Goal: Find specific page/section: Find specific page/section

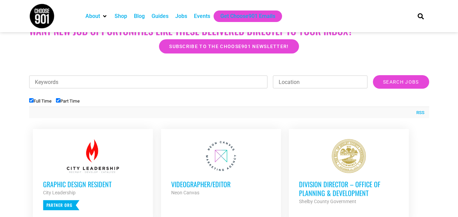
scroll to position [199, 0]
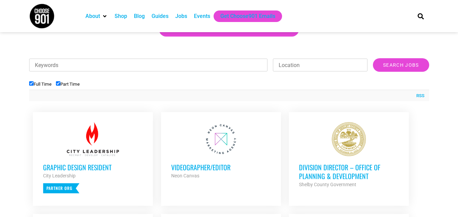
click at [295, 69] on input "Location" at bounding box center [320, 65] width 95 height 13
type input "m"
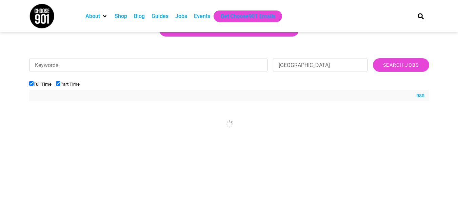
click at [228, 65] on input "Keywords" at bounding box center [148, 65] width 239 height 13
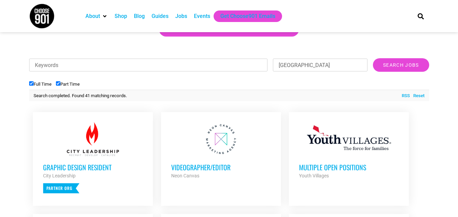
click at [301, 63] on input "Memphis" at bounding box center [320, 65] width 95 height 13
type input "M"
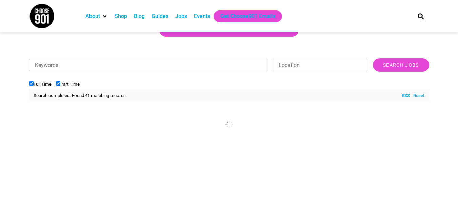
click at [177, 63] on input "Keywords" at bounding box center [148, 65] width 239 height 13
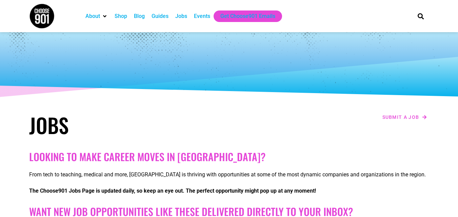
scroll to position [0, 0]
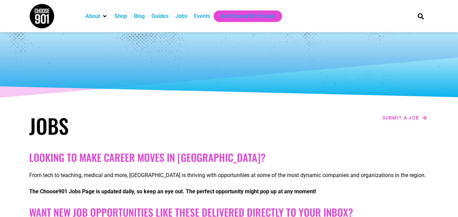
click at [184, 17] on div "Jobs" at bounding box center [181, 16] width 12 height 8
click at [177, 17] on div "Jobs" at bounding box center [181, 16] width 12 height 8
